Goal: Find specific fact: Find specific fact

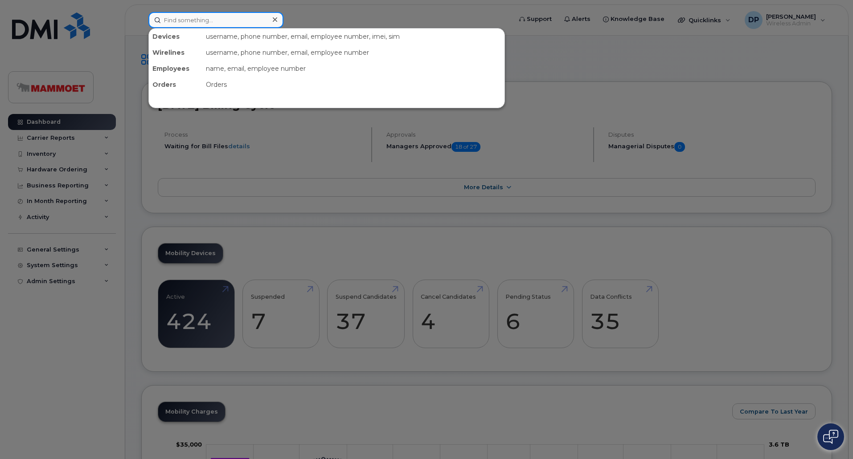
click at [202, 17] on input at bounding box center [215, 20] width 135 height 16
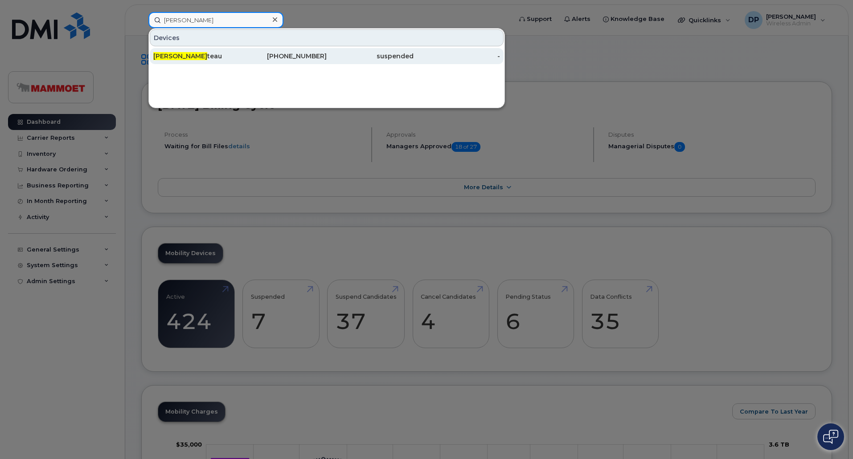
type input "eric pro"
click at [195, 53] on div "Eric Pro teau" at bounding box center [196, 56] width 87 height 9
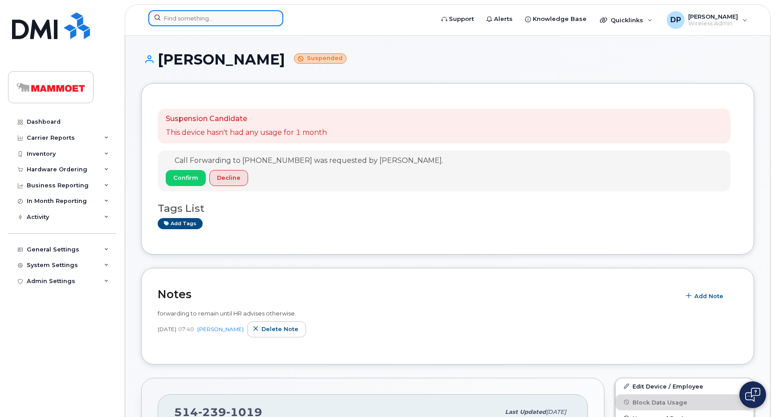
click at [213, 15] on input at bounding box center [215, 18] width 135 height 16
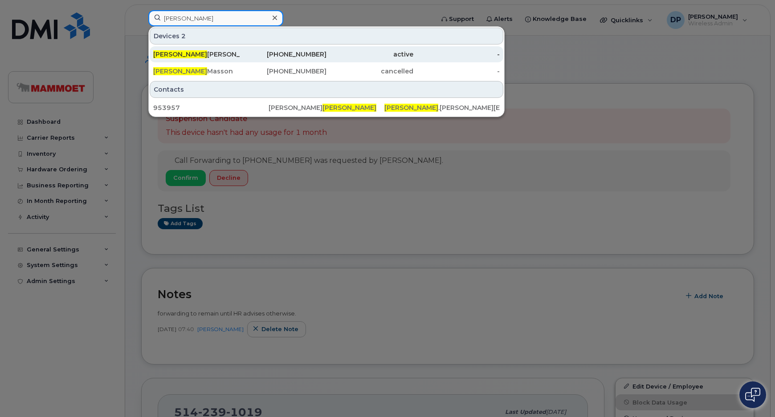
type input "guillaume"
click at [190, 52] on div "Guillaume Jean" at bounding box center [196, 54] width 87 height 9
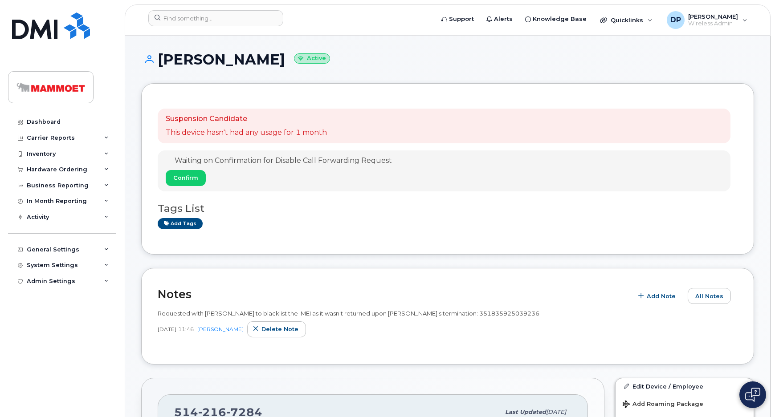
click at [454, 312] on span "Requested with [PERSON_NAME] to blacklist the IMEI as it wasn't returned upon […" at bounding box center [349, 313] width 382 height 7
click at [446, 315] on span "Requested with [PERSON_NAME] to blacklist the IMEI as it wasn't returned upon […" at bounding box center [349, 313] width 382 height 7
copy span "351835925039236"
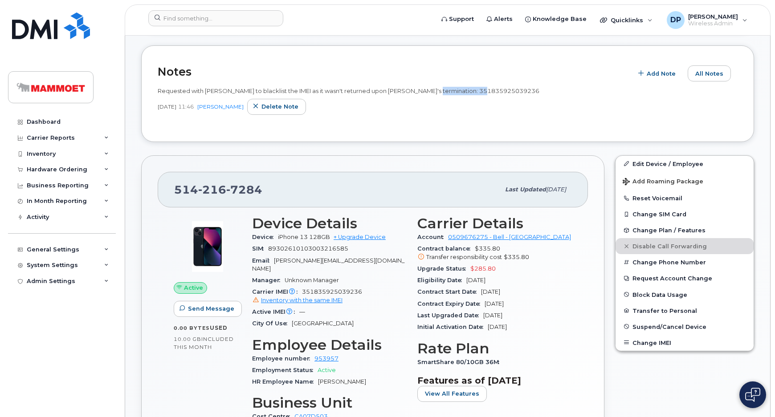
scroll to position [243, 0]
